Goal: Task Accomplishment & Management: Manage account settings

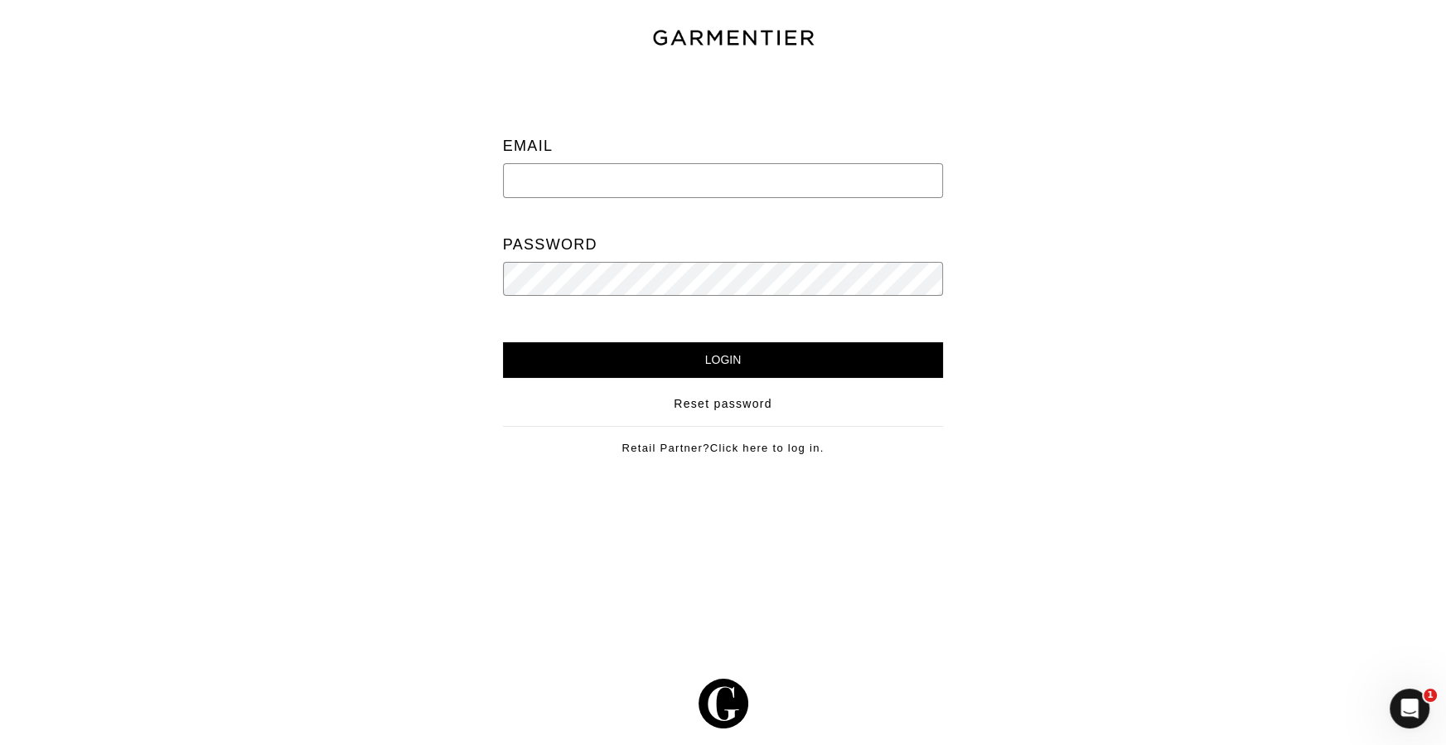
type input "meredith@meredithliberty.com"
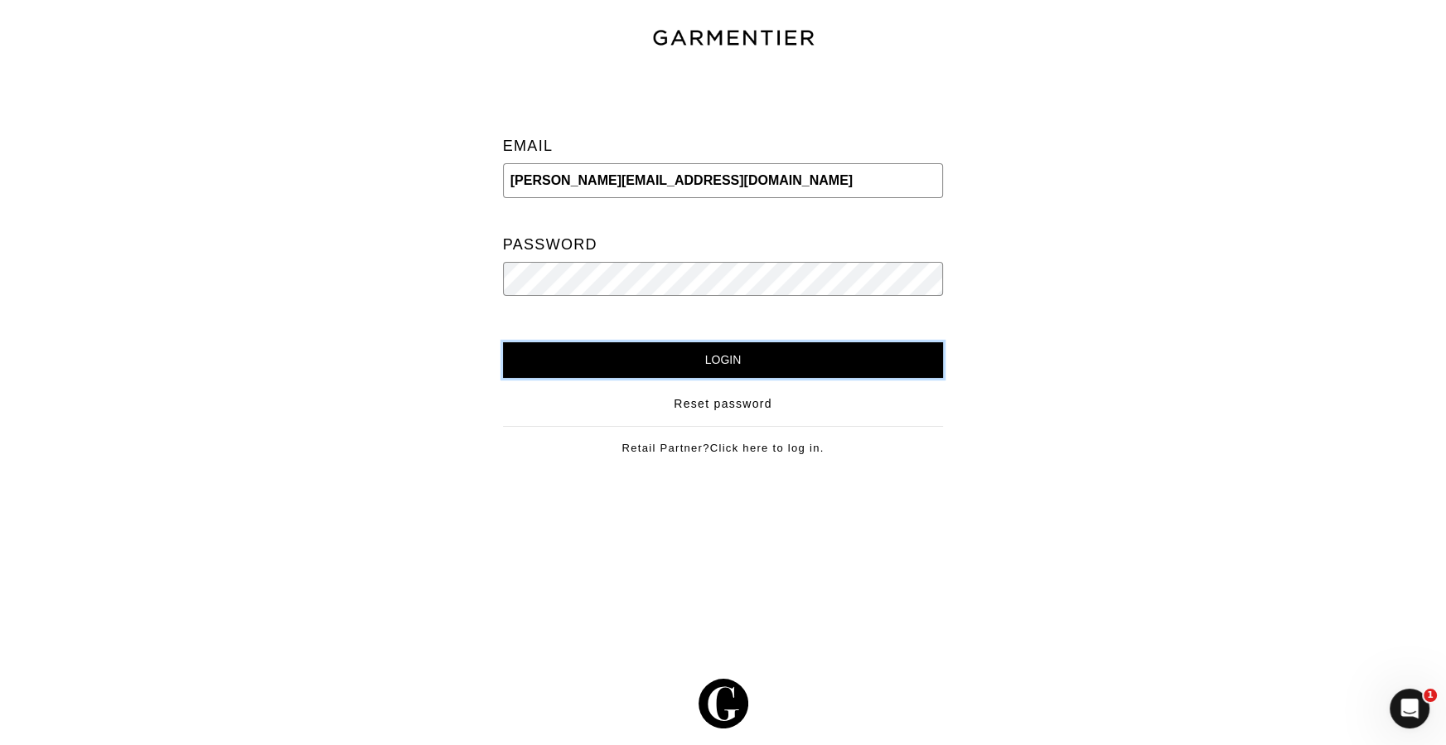
click at [858, 354] on input "Login" at bounding box center [723, 360] width 441 height 36
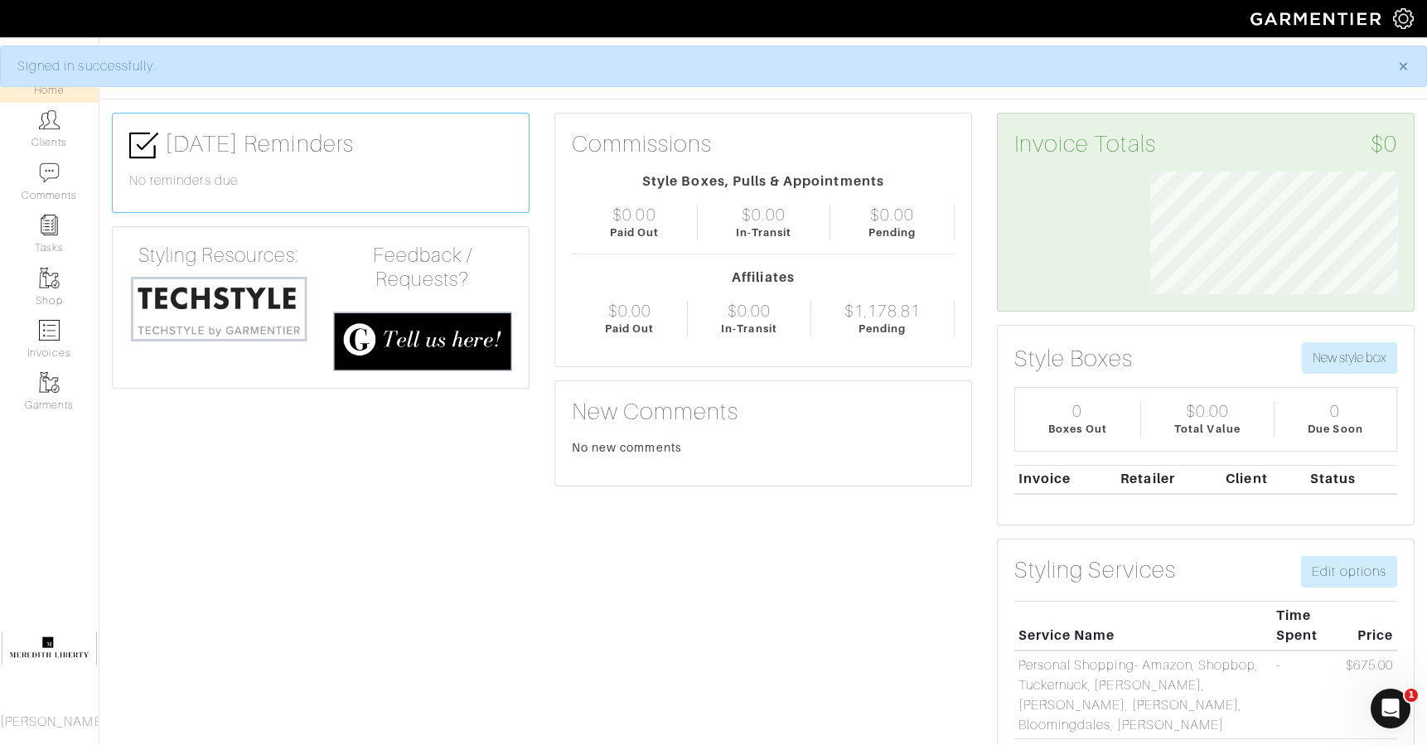
scroll to position [123, 272]
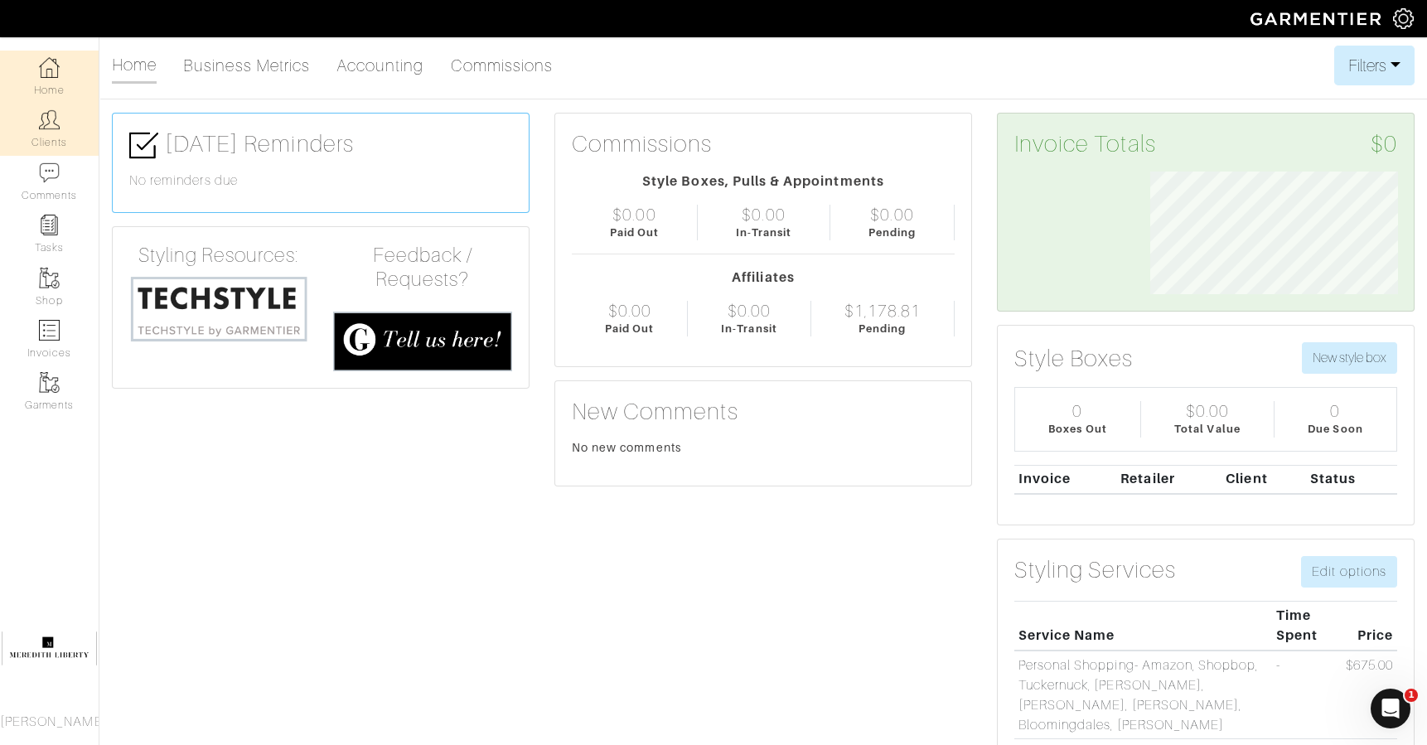
click at [29, 137] on link "Clients" at bounding box center [49, 129] width 99 height 52
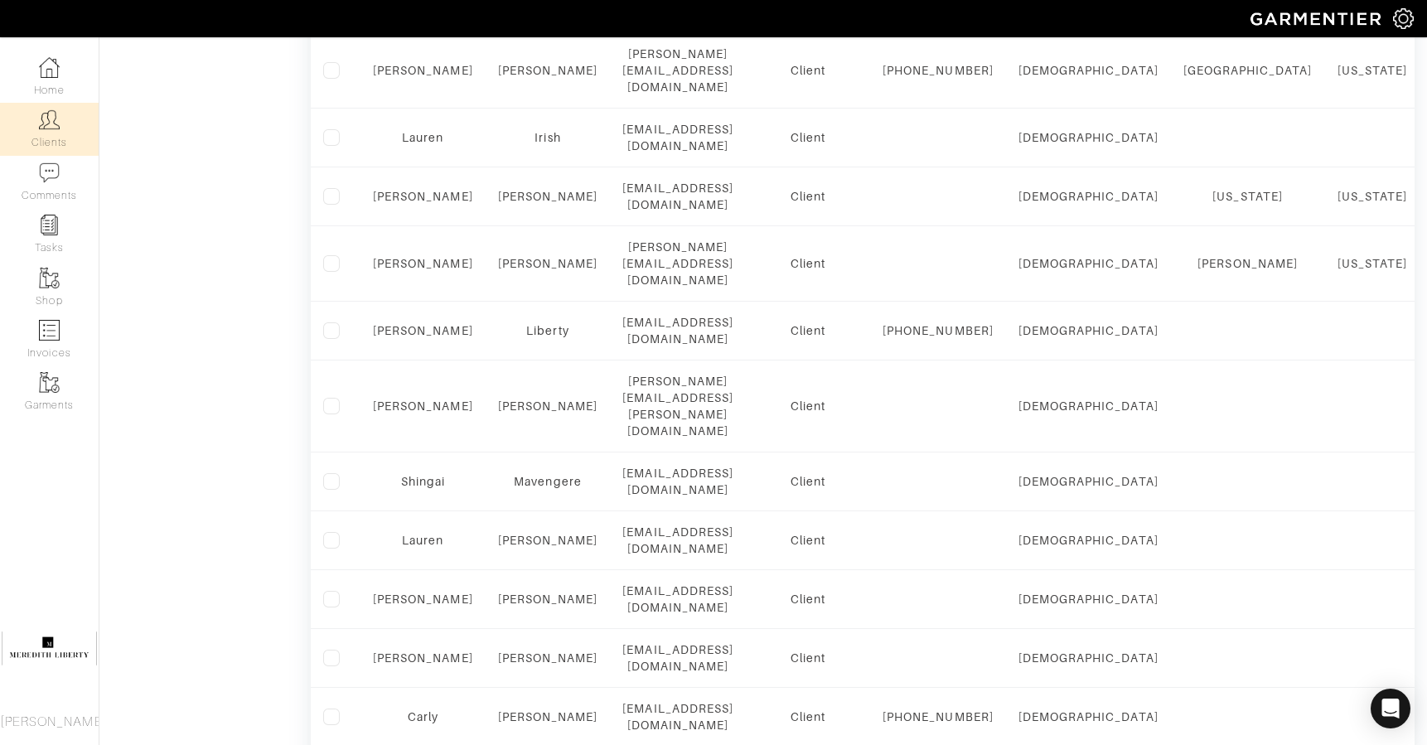
scroll to position [1241, 0]
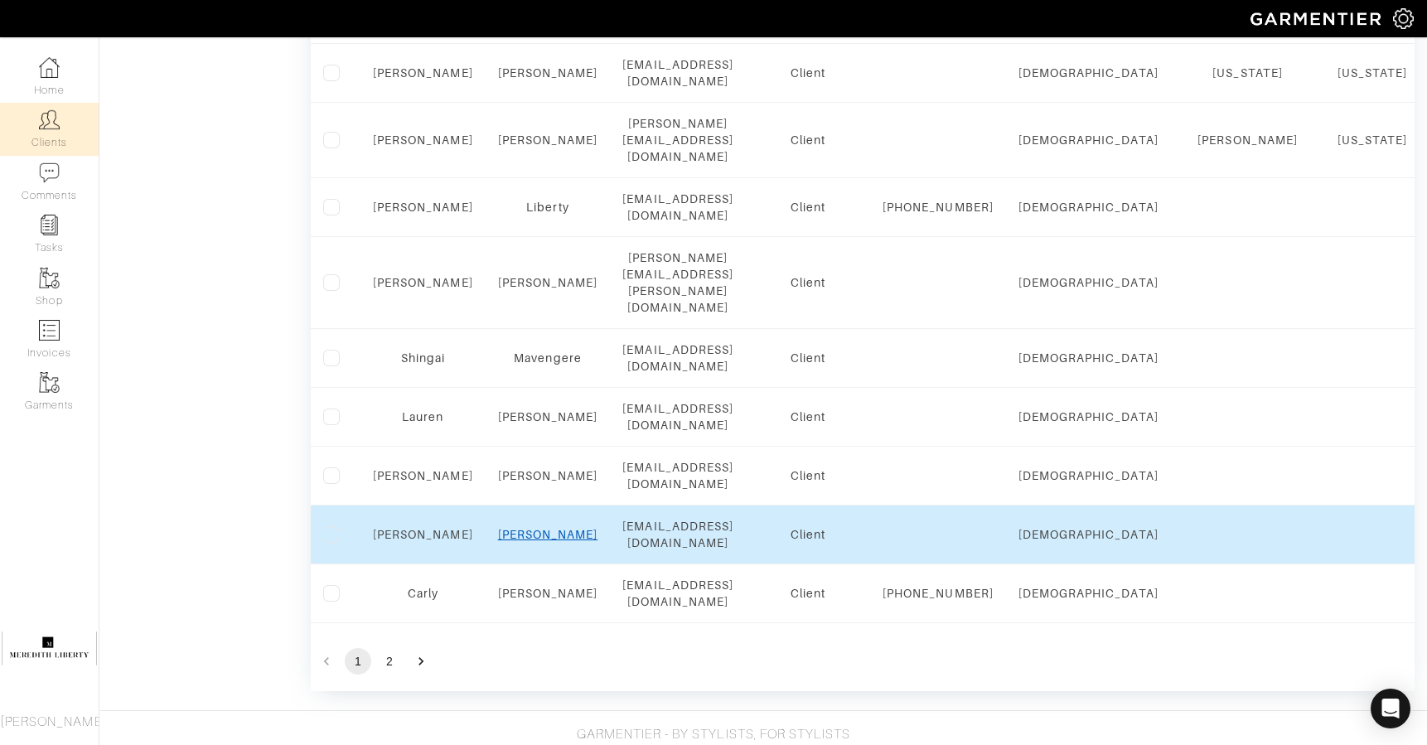
click at [561, 528] on link "Milam" at bounding box center [548, 534] width 100 height 13
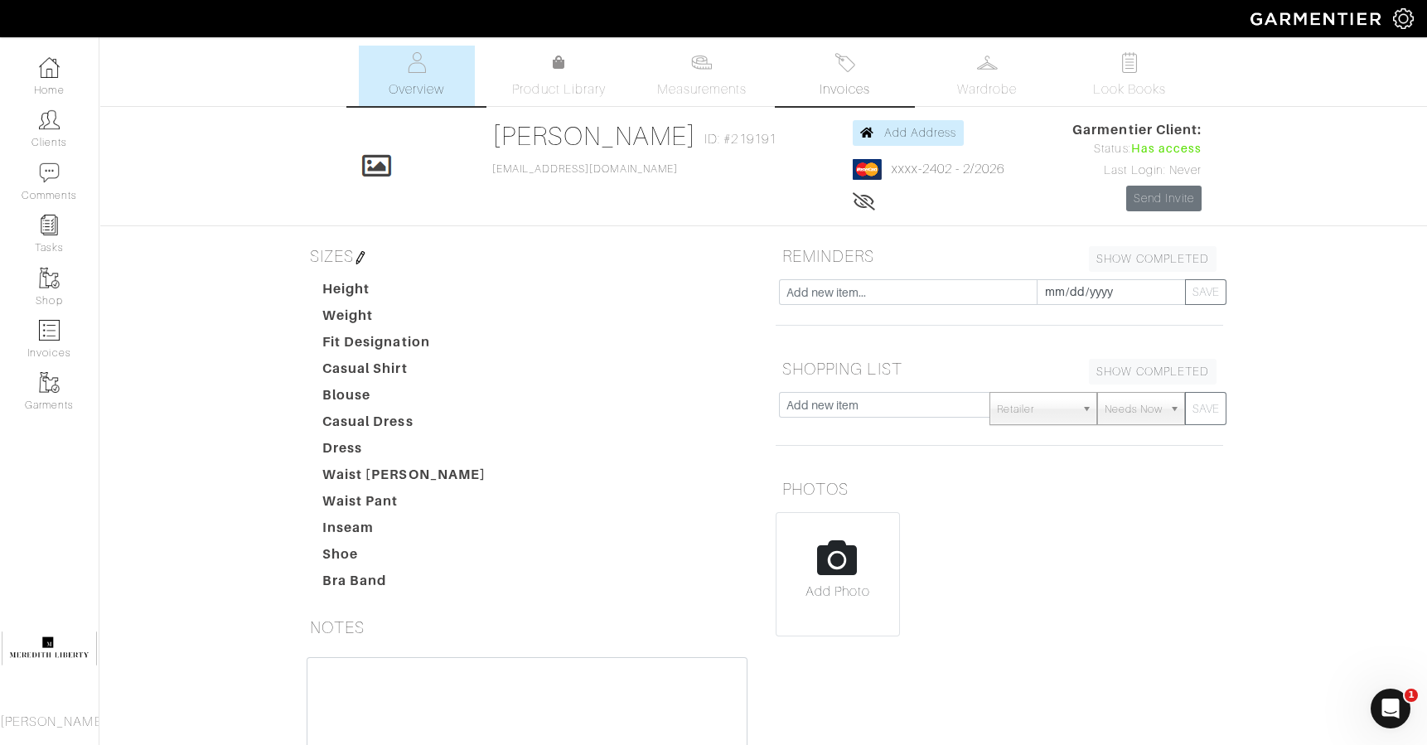
click at [844, 54] on img at bounding box center [844, 62] width 21 height 21
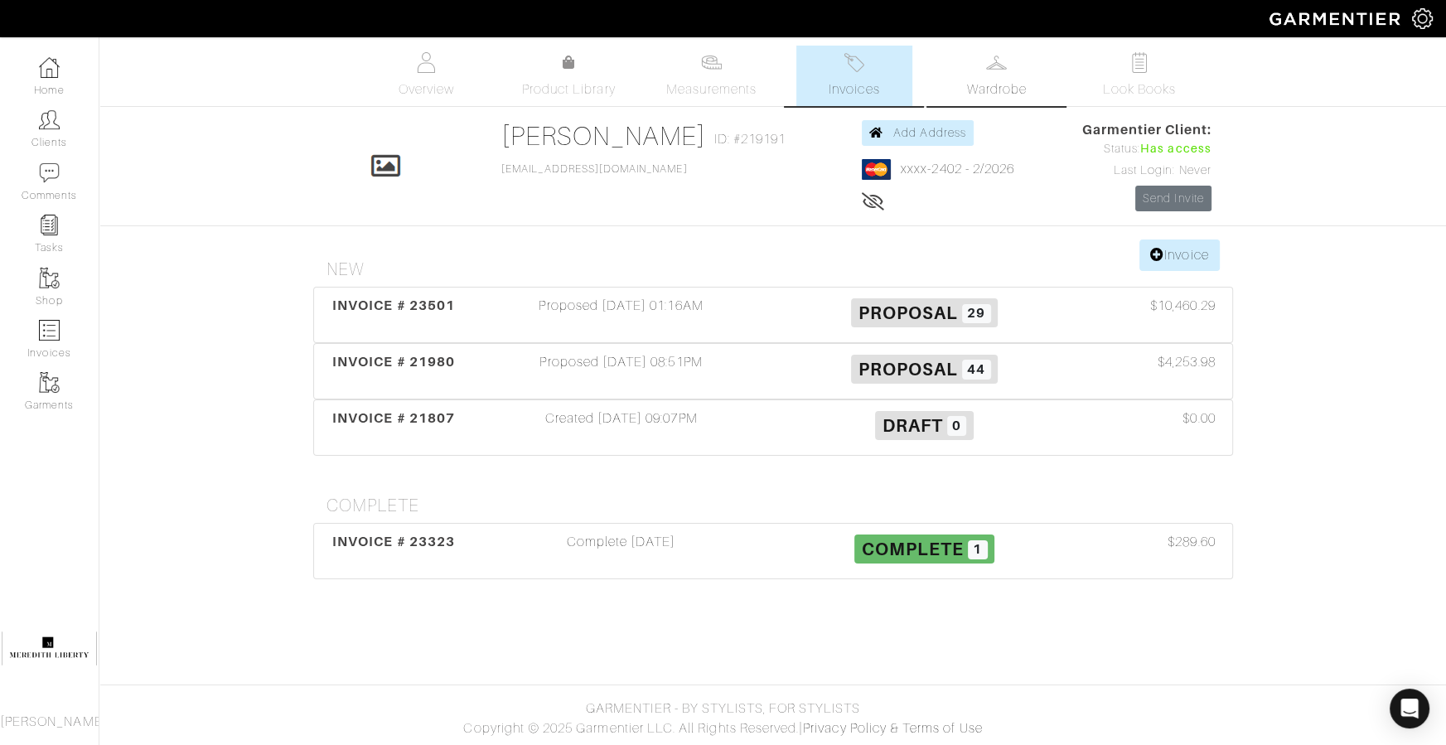
click at [988, 80] on span "Wardrobe" at bounding box center [997, 90] width 60 height 20
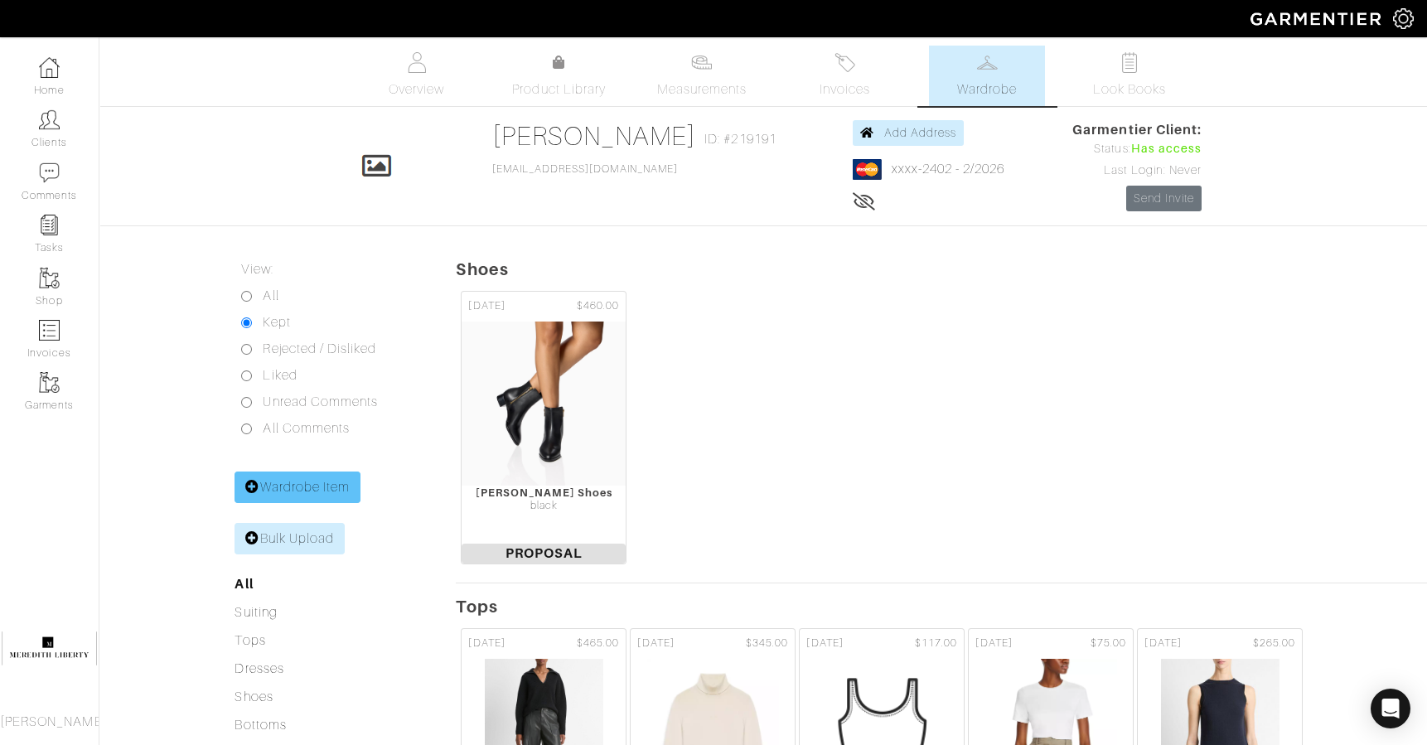
click at [351, 472] on link "Wardrobe Item" at bounding box center [298, 487] width 126 height 31
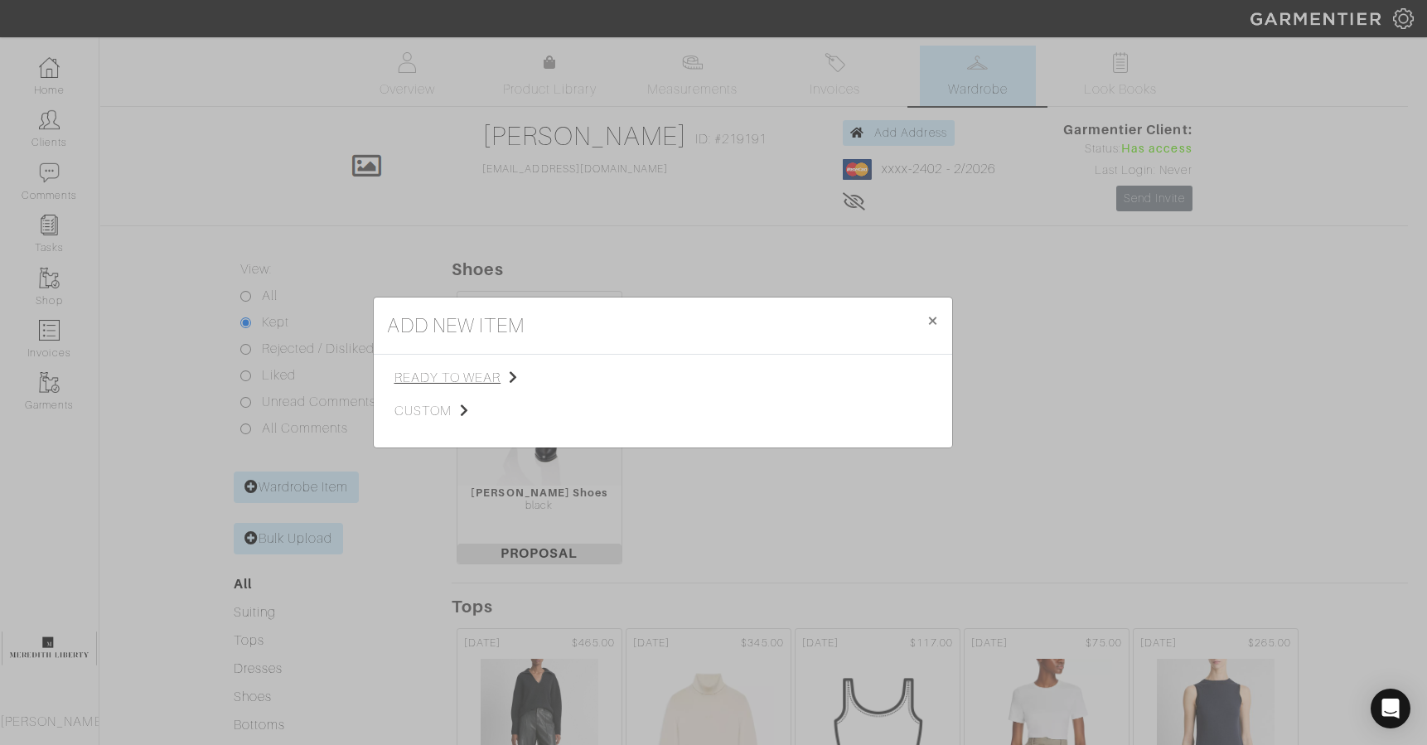
click at [498, 384] on span "ready to wear" at bounding box center [477, 378] width 167 height 20
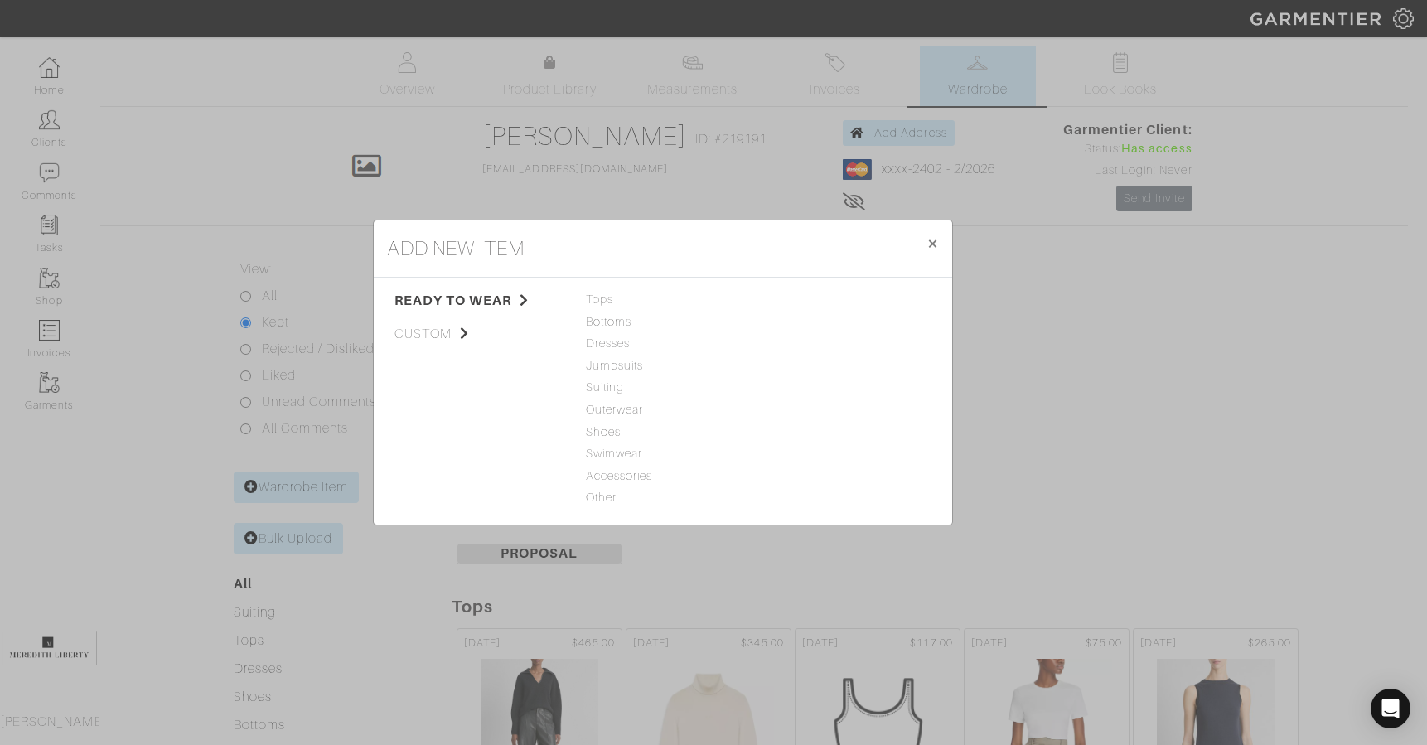
click at [606, 319] on span "Bottoms" at bounding box center [663, 322] width 154 height 18
click at [794, 299] on link "Jeans" at bounding box center [781, 299] width 33 height 13
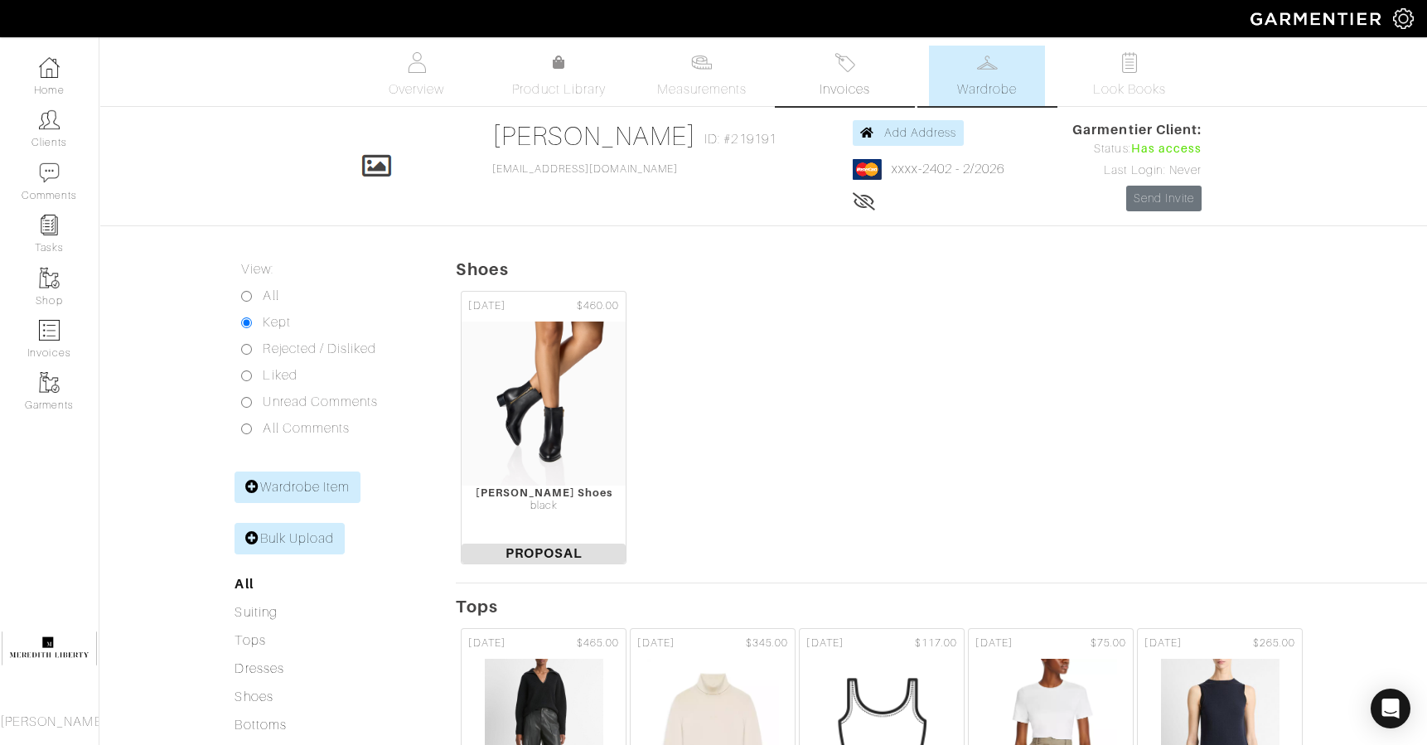
click at [856, 76] on link "Invoices" at bounding box center [844, 76] width 116 height 60
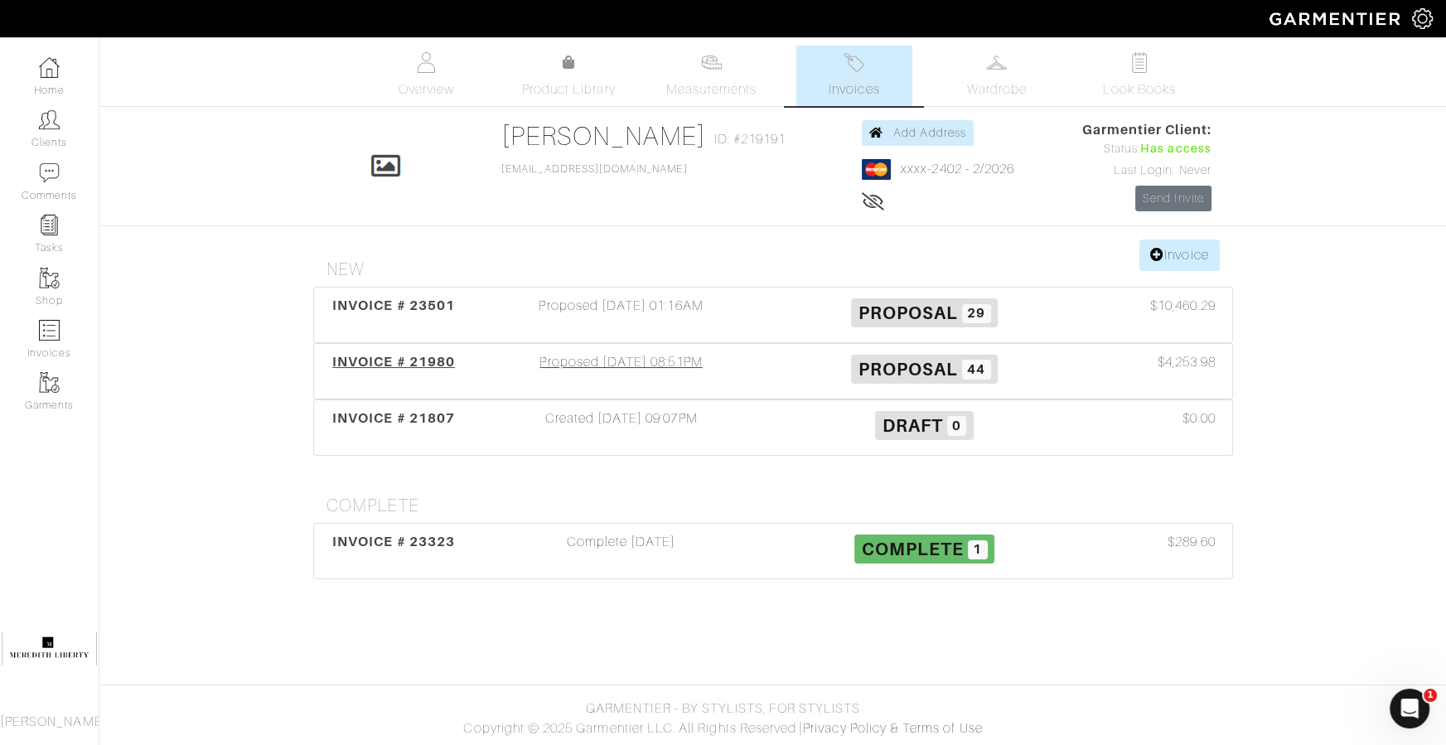
click at [369, 357] on span "INVOICE # 21980" at bounding box center [393, 362] width 123 height 16
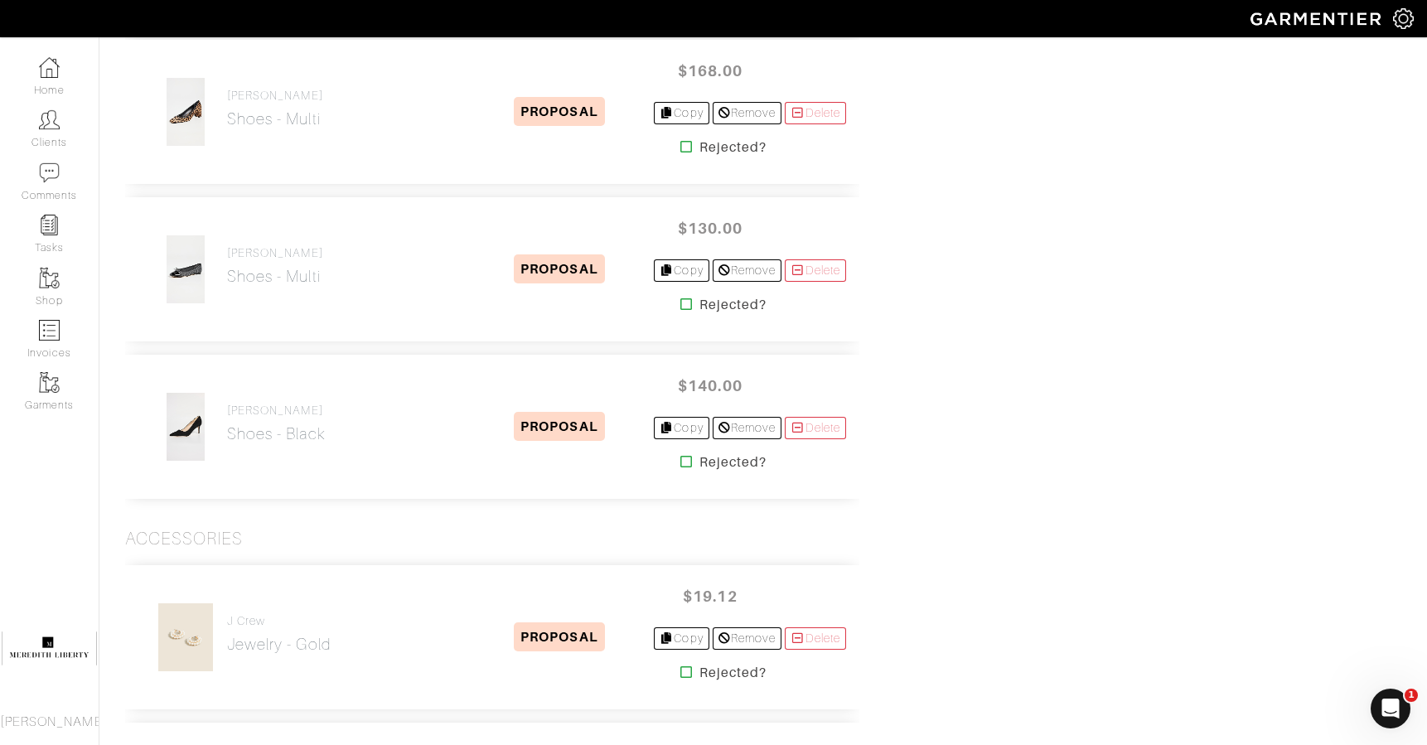
scroll to position [5257, 0]
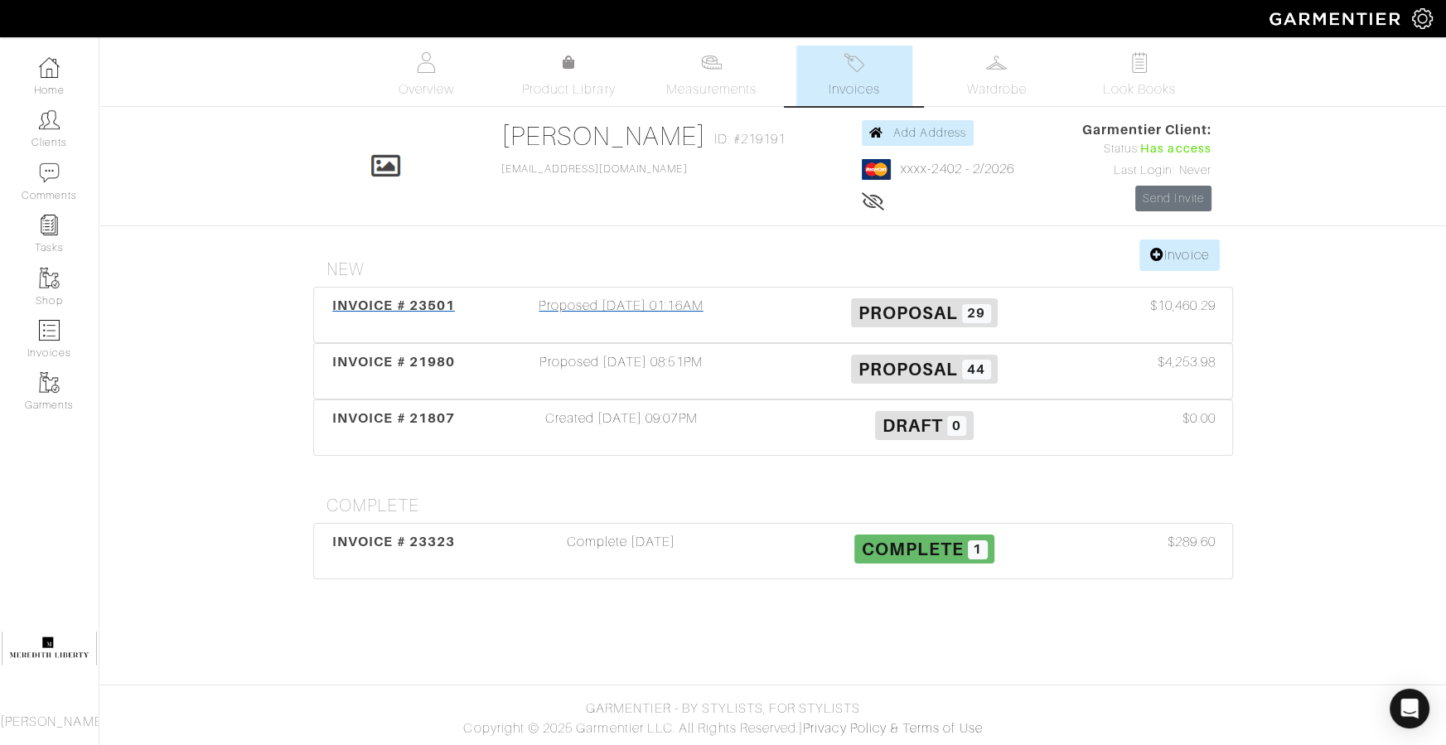
click at [433, 302] on span "INVOICE # 23501" at bounding box center [393, 305] width 123 height 16
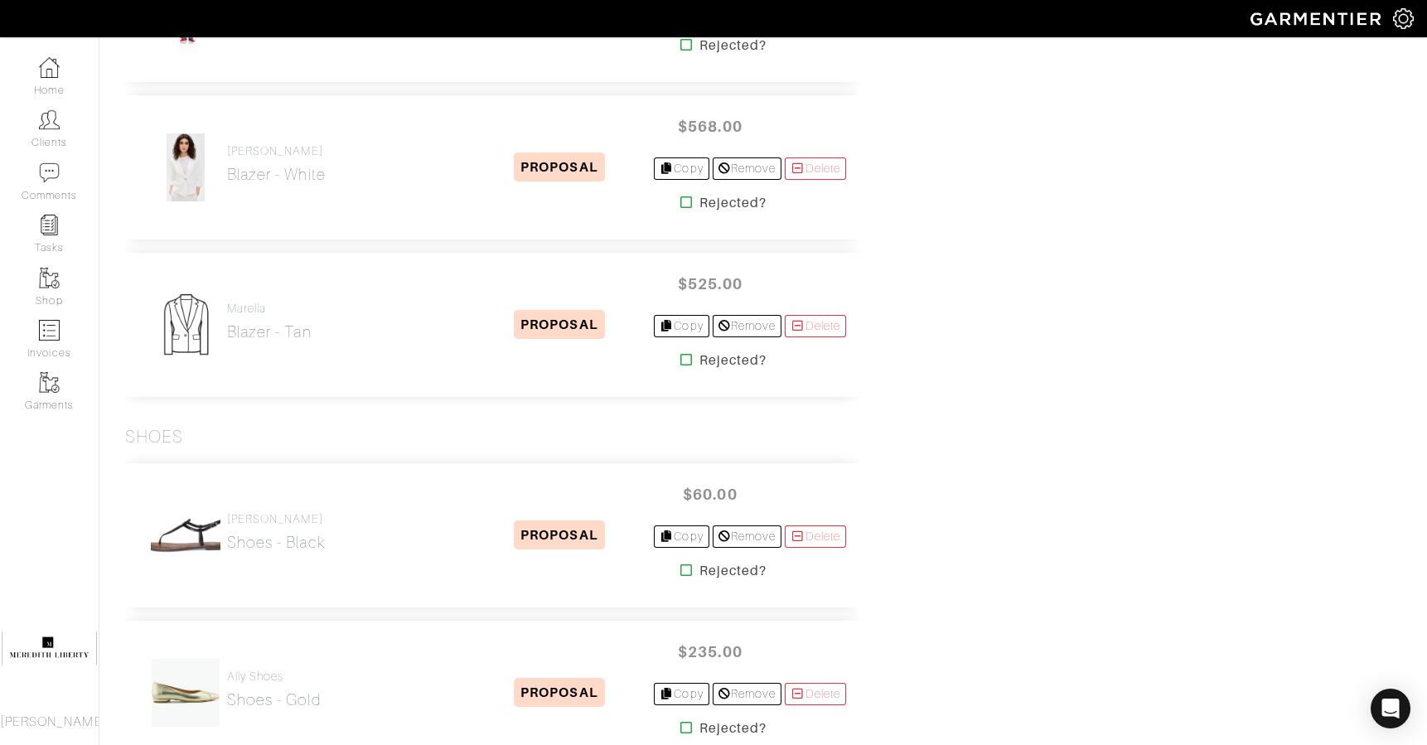
scroll to position [3204, 0]
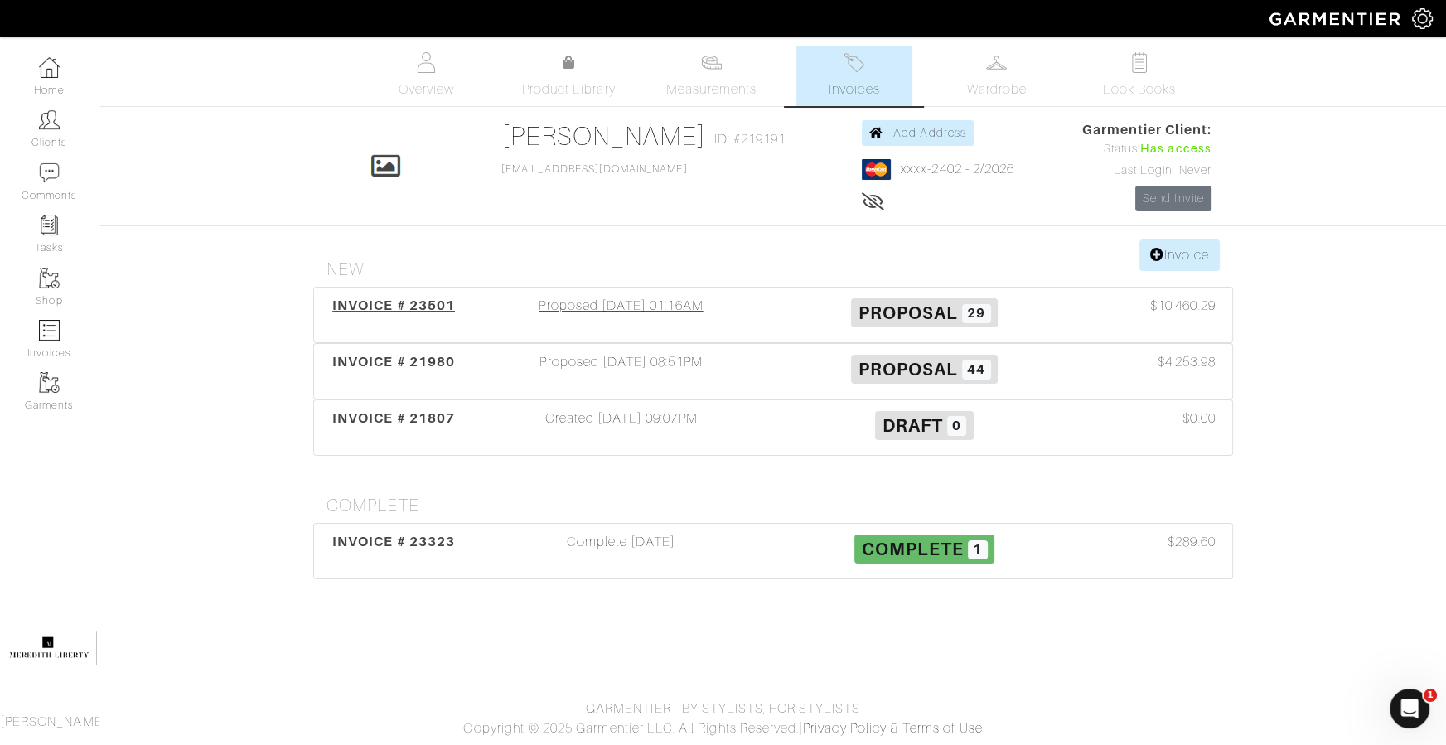
click at [356, 302] on span "INVOICE # 23501" at bounding box center [393, 305] width 123 height 16
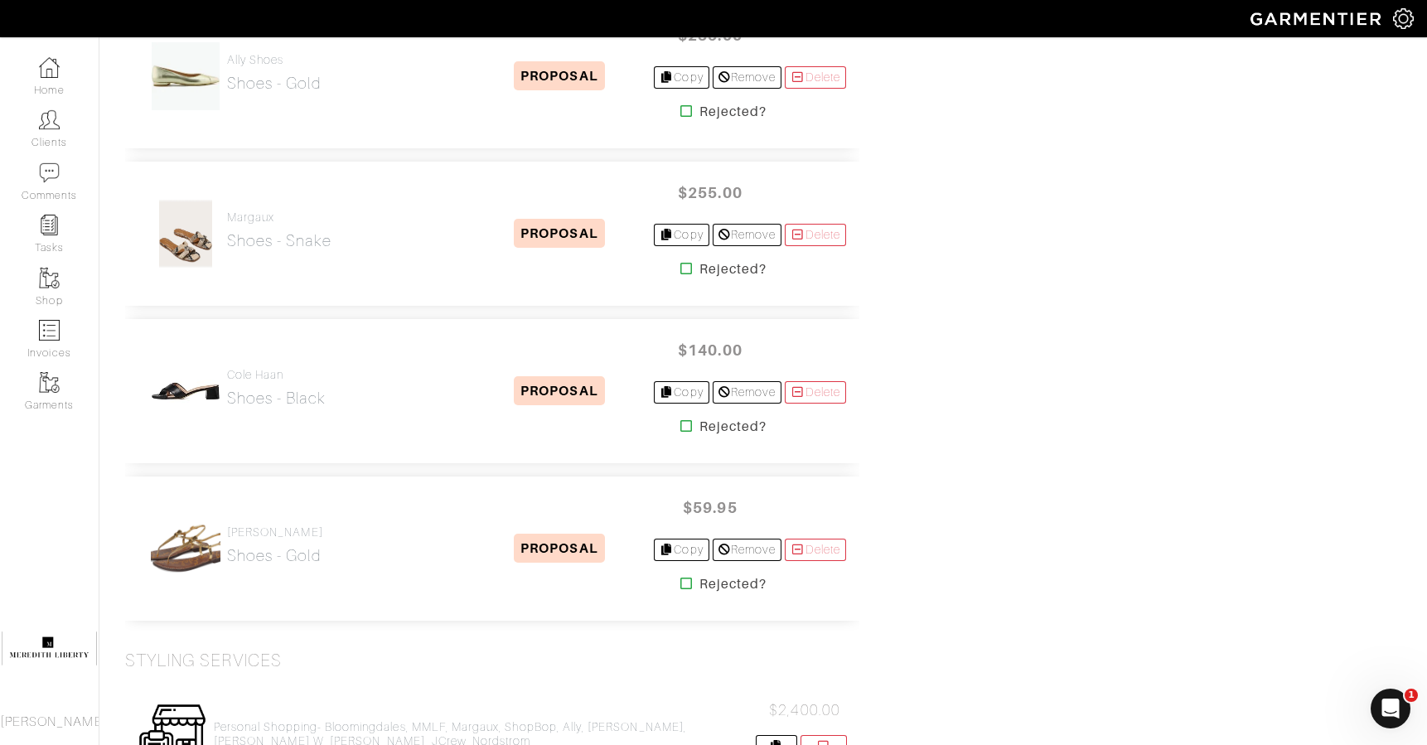
scroll to position [3900, 0]
